Goal: Check status: Check status

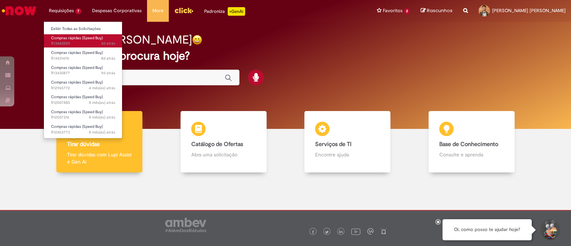
click at [69, 38] on span "Compras rápidas (Speed Buy)" at bounding box center [77, 37] width 52 height 5
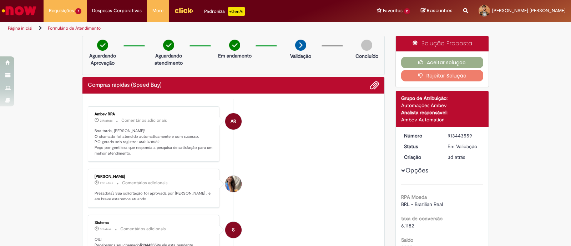
click at [151, 140] on p "Boa tarde, [PERSON_NAME]! O chamado foi atendido automaticamente e com sucesso.…" at bounding box center [154, 142] width 119 height 28
copy p "4501378582"
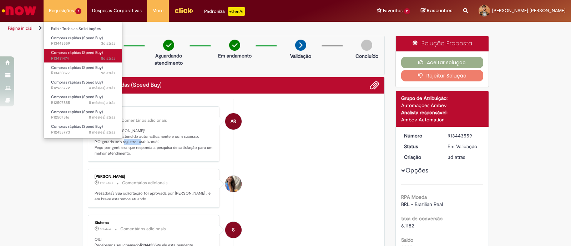
click at [85, 58] on span "8d atrás 8 dias atrás R13431474" at bounding box center [83, 59] width 64 height 6
